Goal: Transaction & Acquisition: Purchase product/service

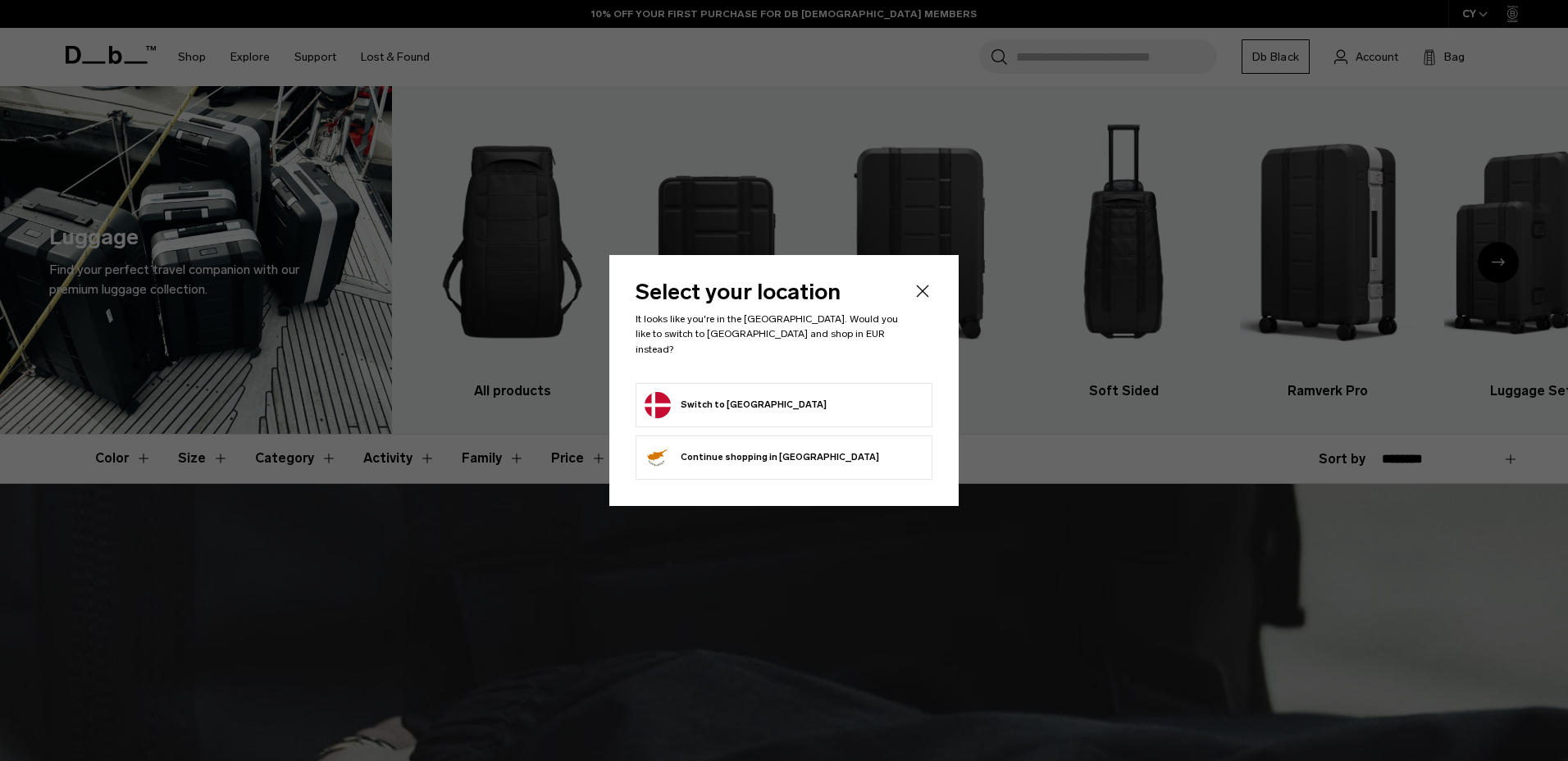
click at [690, 400] on body "Skip to content BUY NOW, PAY LATER WITH KLARNA 10% OFF YOUR FIRST PURCHASE FOR …" at bounding box center [784, 380] width 1568 height 761
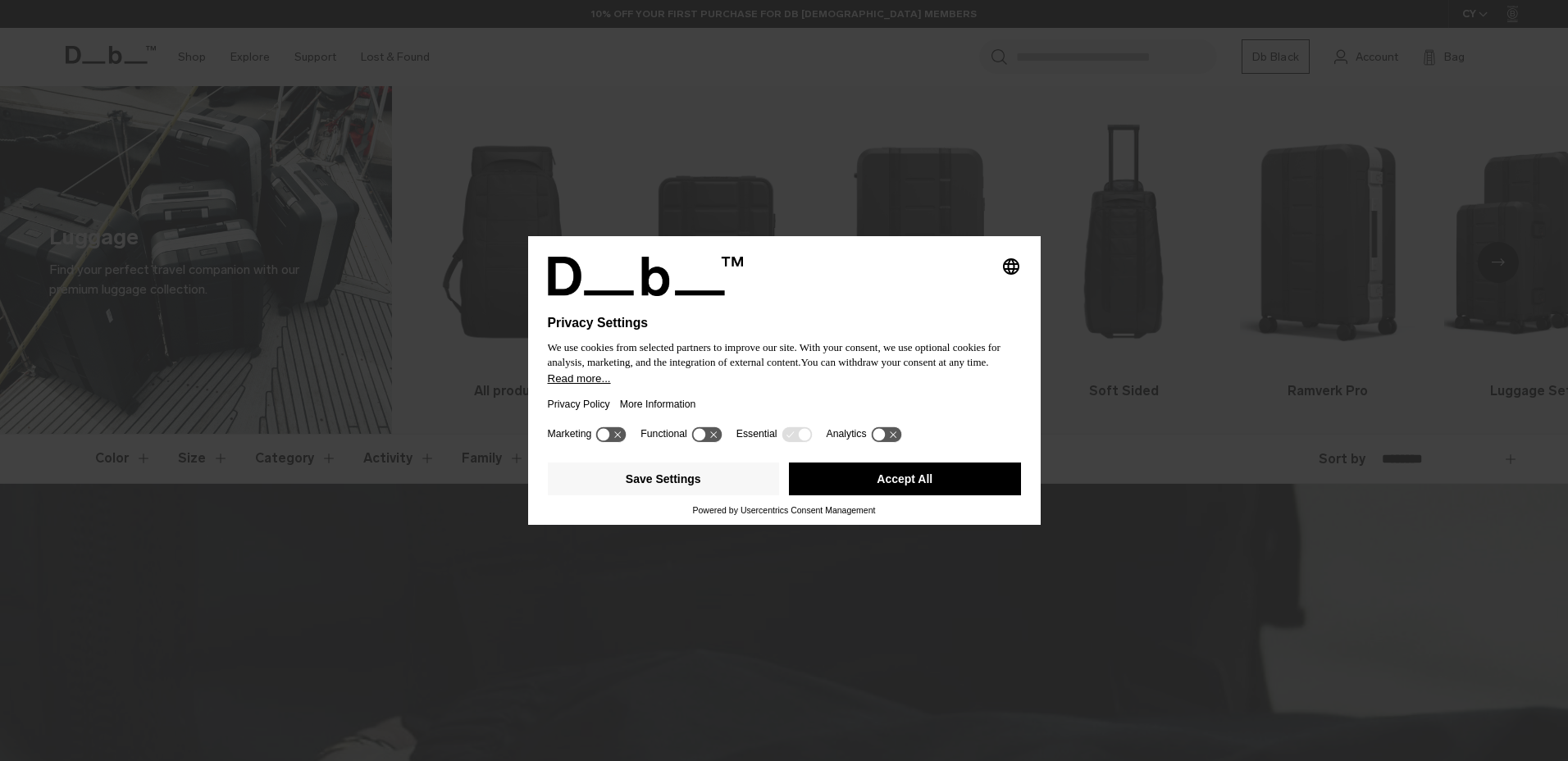
click at [859, 486] on button "Accept All" at bounding box center [905, 479] width 232 height 32
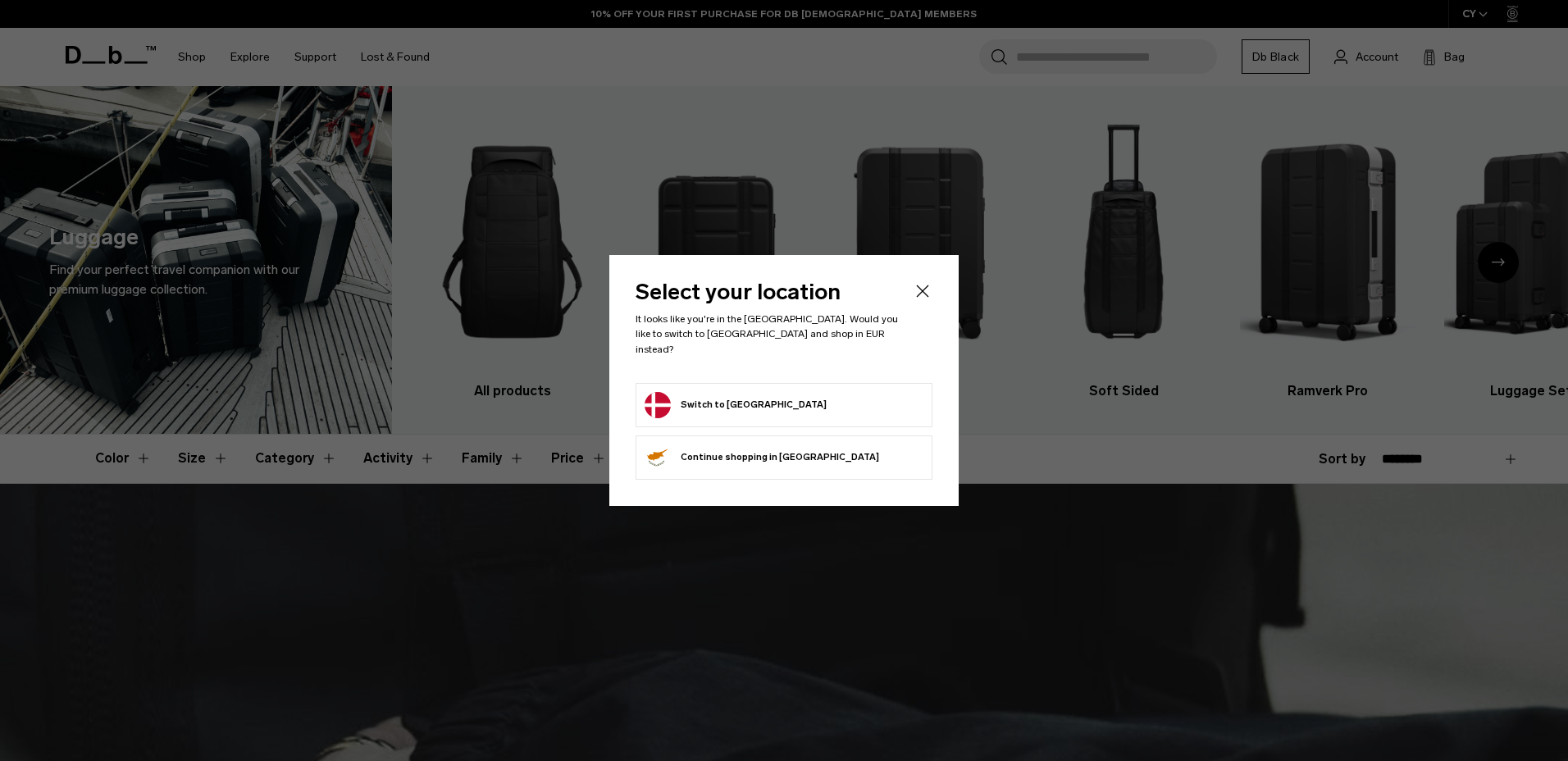
click at [790, 396] on form "Switch to Denmark" at bounding box center [784, 405] width 279 height 27
click at [737, 392] on button "Switch to Denmark" at bounding box center [735, 405] width 182 height 27
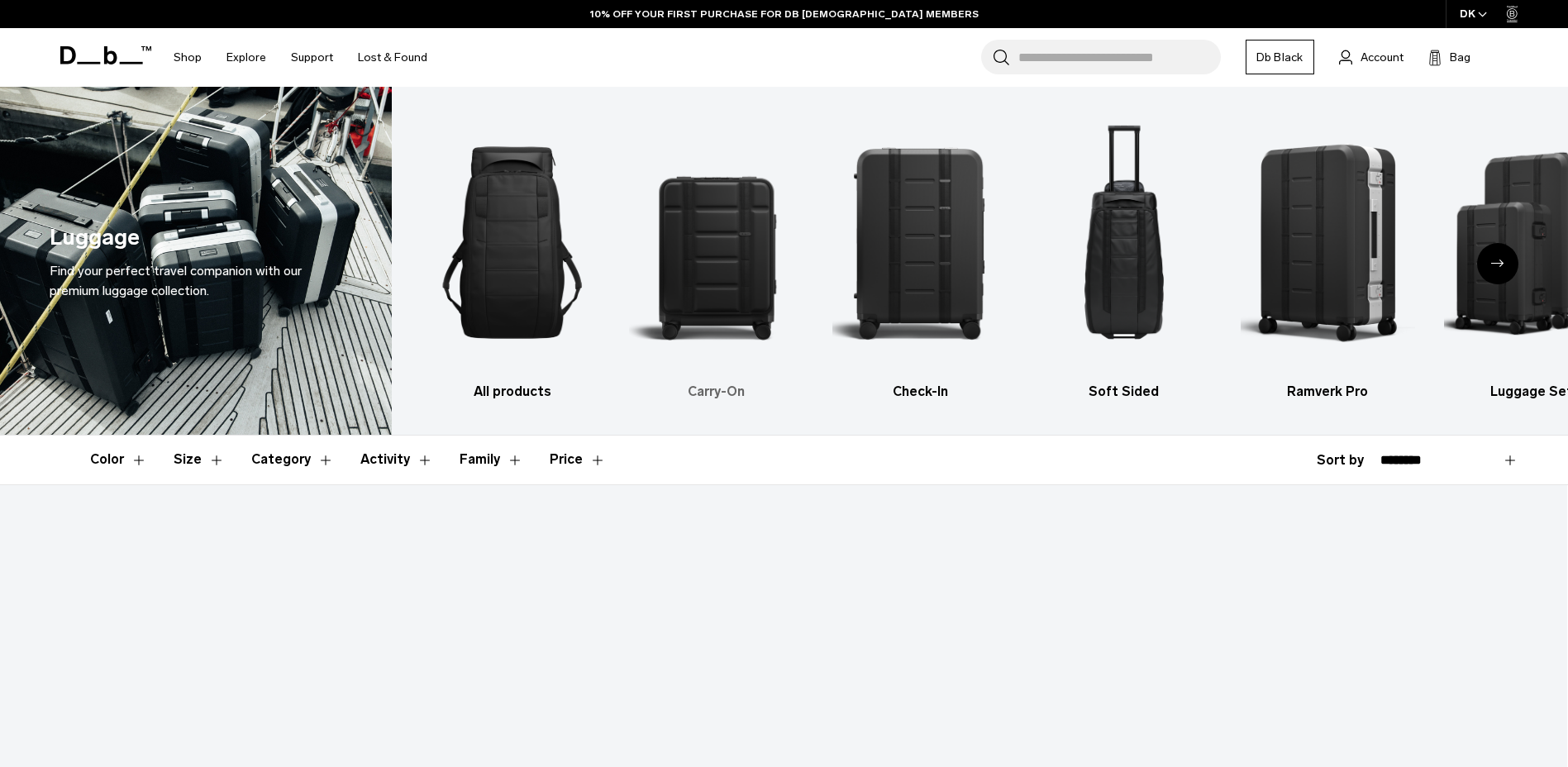
click at [688, 234] on img "2 / 6" at bounding box center [717, 243] width 175 height 262
click at [1540, 281] on img "6 / 6" at bounding box center [1532, 243] width 175 height 262
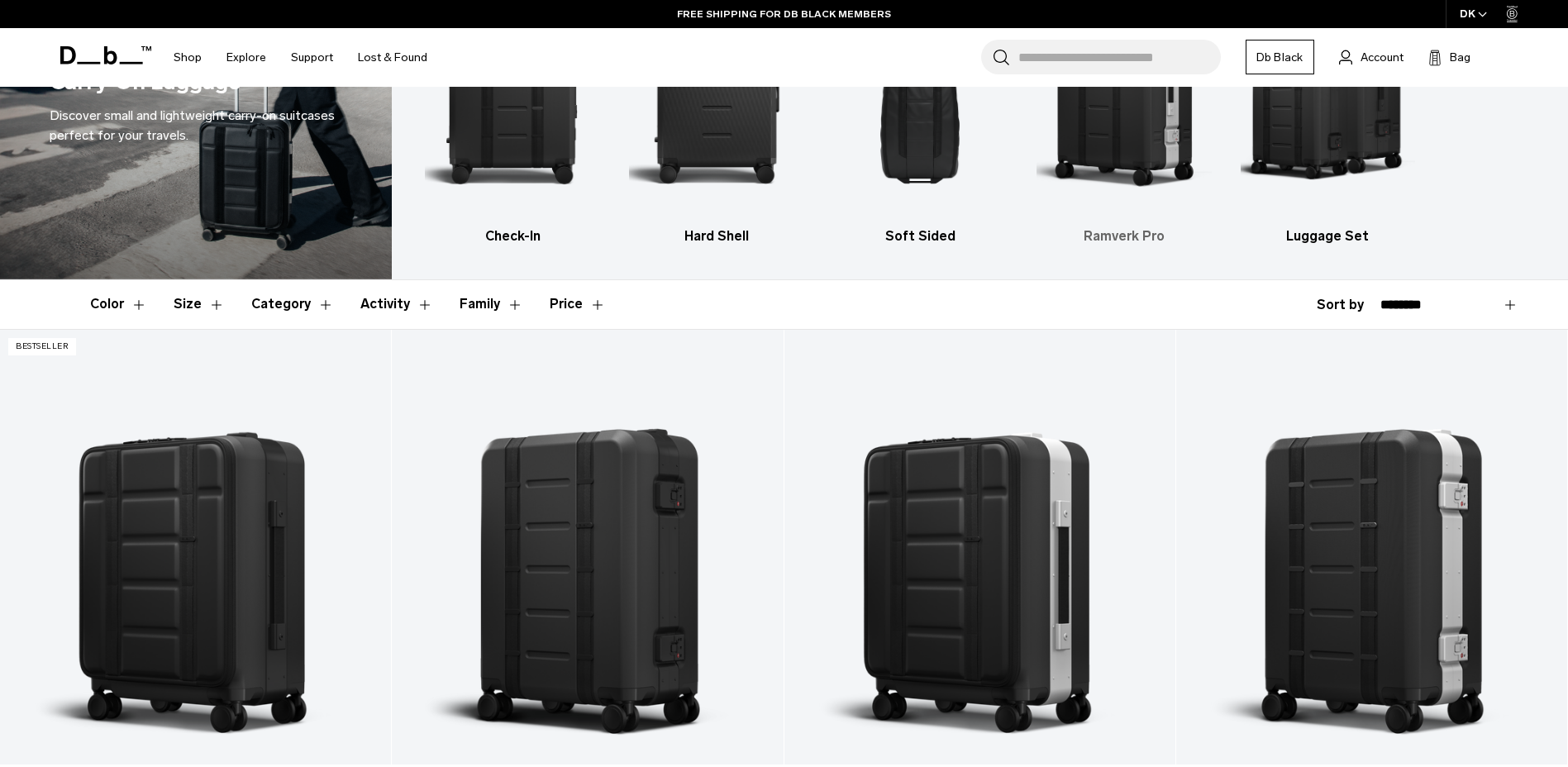
scroll to position [94, 0]
